Goal: Find specific page/section: Find specific page/section

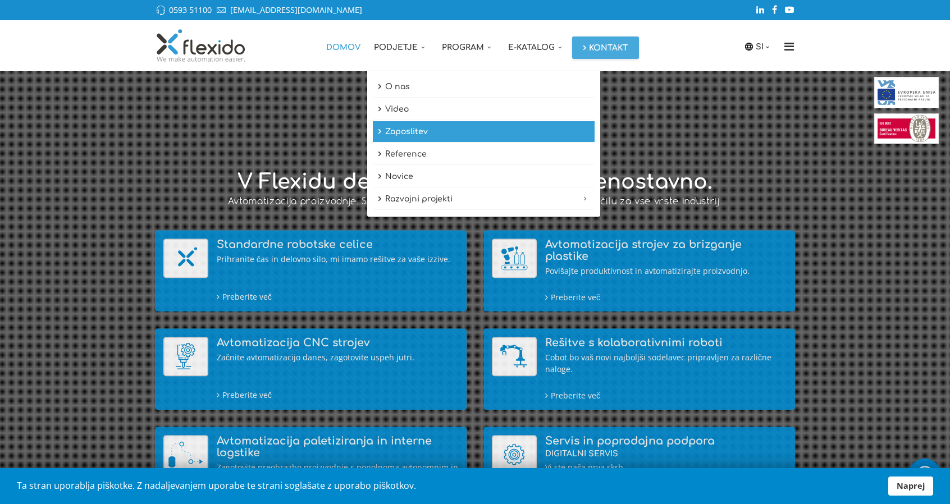
click at [415, 136] on link "Zaposlitev" at bounding box center [484, 131] width 222 height 21
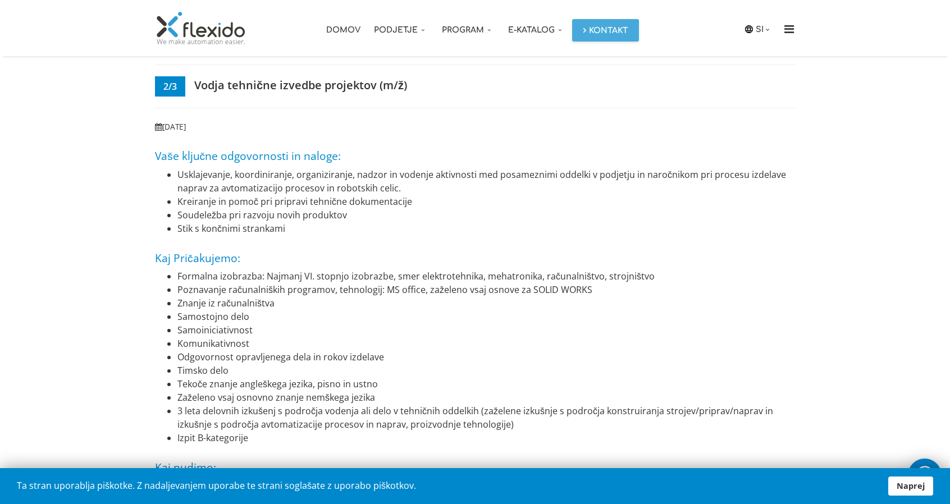
scroll to position [1181, 0]
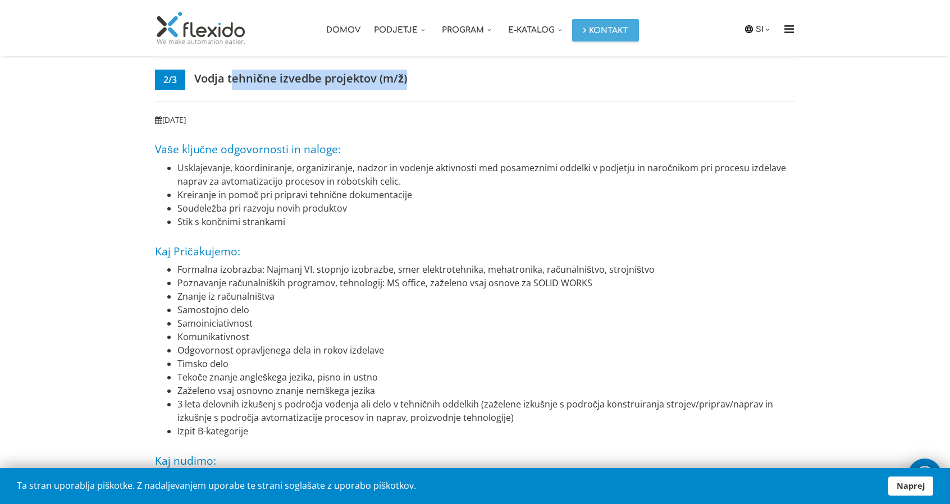
drag, startPoint x: 230, startPoint y: 77, endPoint x: 432, endPoint y: 81, distance: 202.1
click at [432, 81] on h5 "2/3 Vodja tehnične izvedbe projektov (m/ž)" at bounding box center [475, 80] width 640 height 20
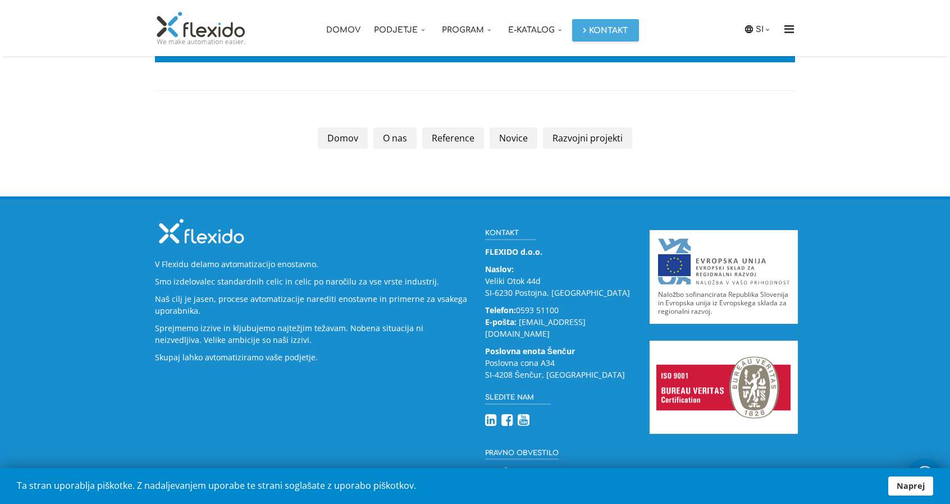
scroll to position [2426, 0]
